Goal: Transaction & Acquisition: Obtain resource

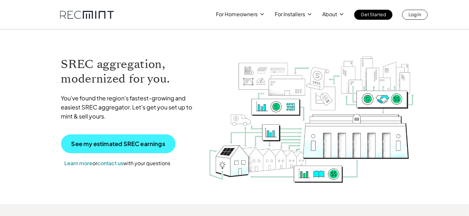
click at [113, 144] on p "See my estimated SREC earnings" at bounding box center [118, 144] width 94 height 6
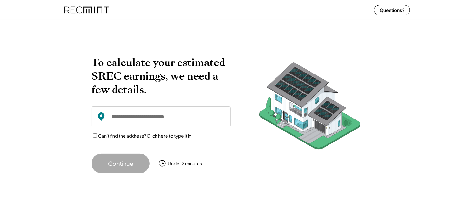
click at [130, 118] on input "input" at bounding box center [161, 116] width 139 height 21
type input "**********"
